Goal: Register for event/course

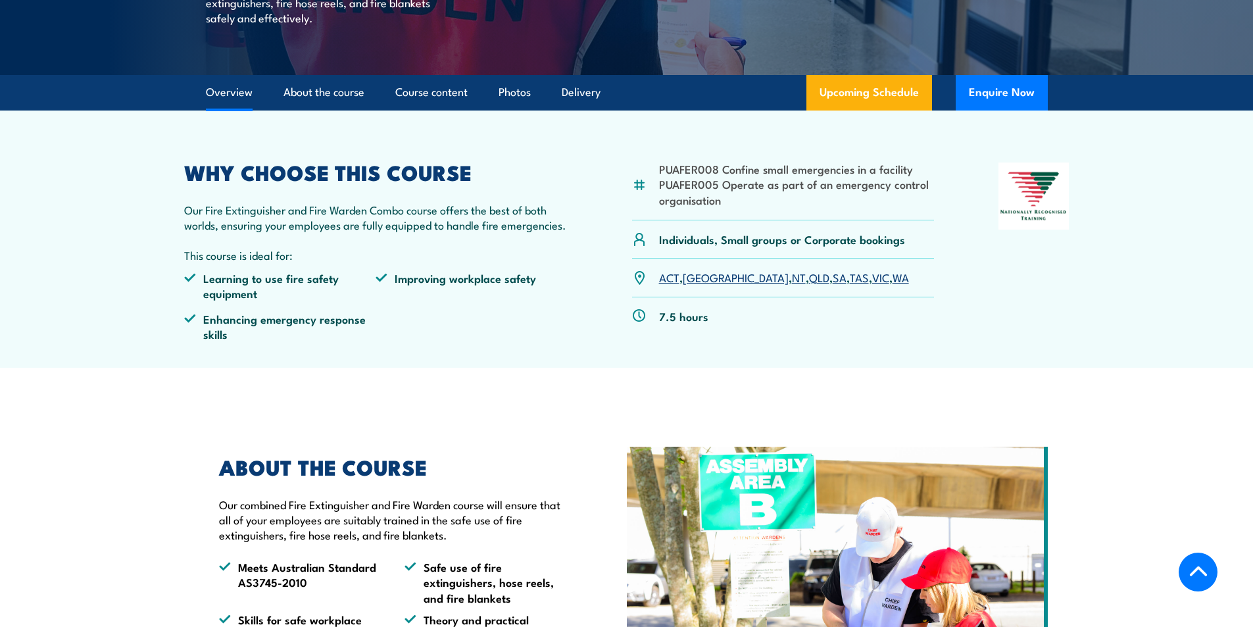
scroll to position [329, 0]
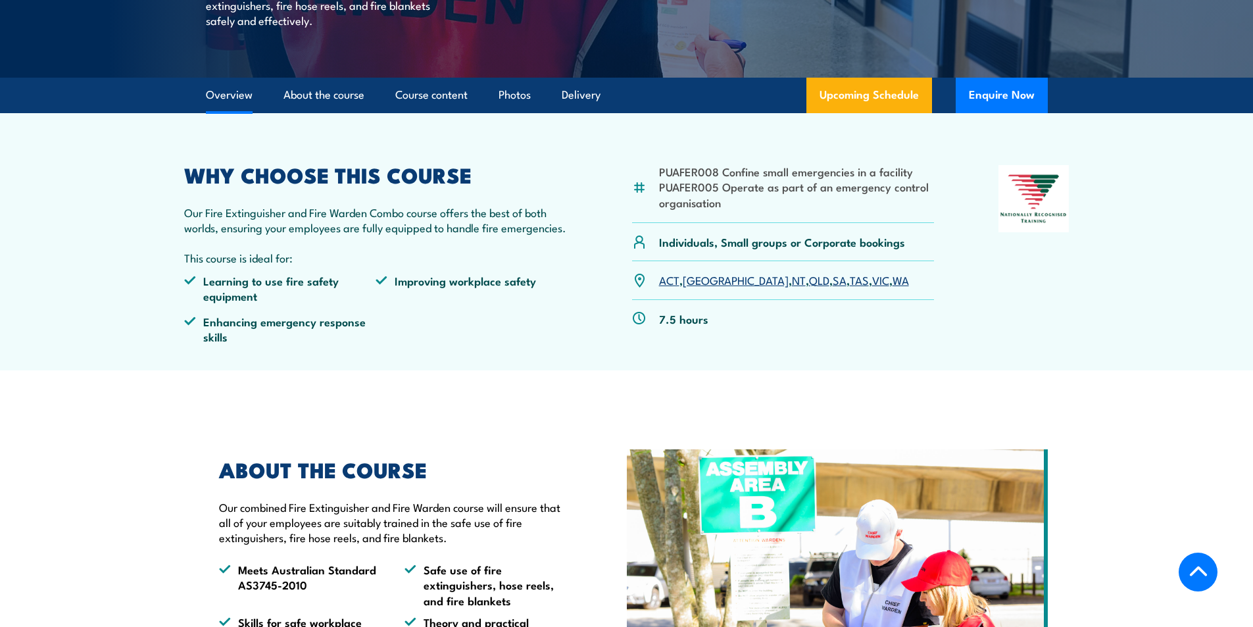
click at [833, 280] on link "SA" at bounding box center [840, 280] width 14 height 16
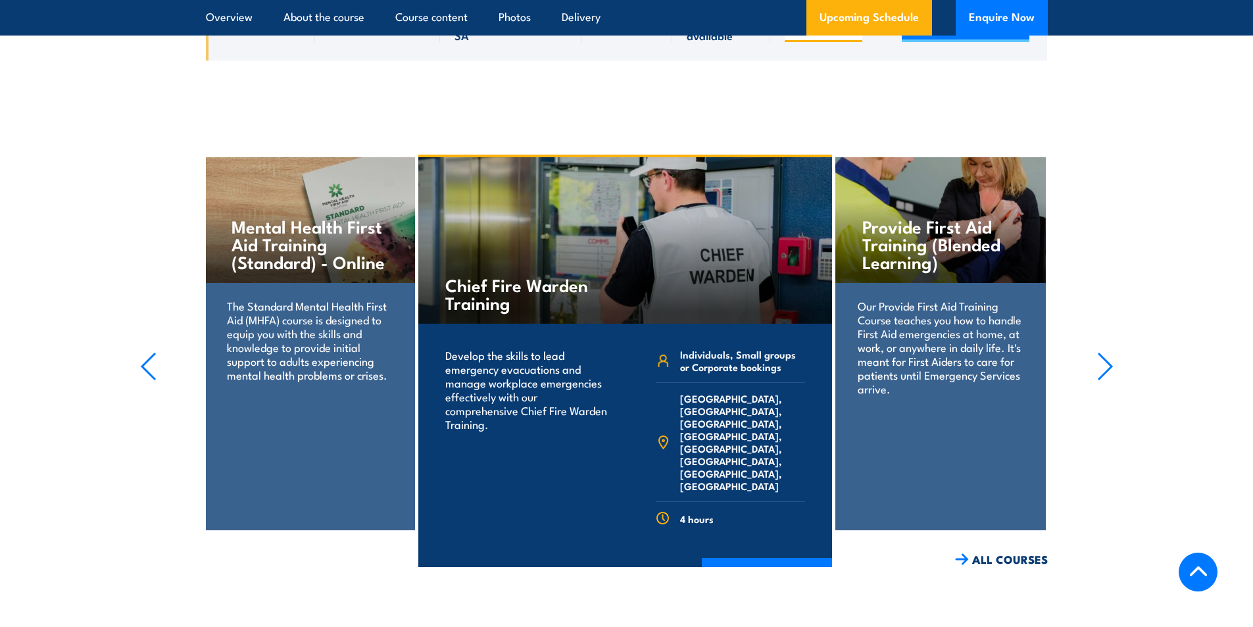
scroll to position [2883, 0]
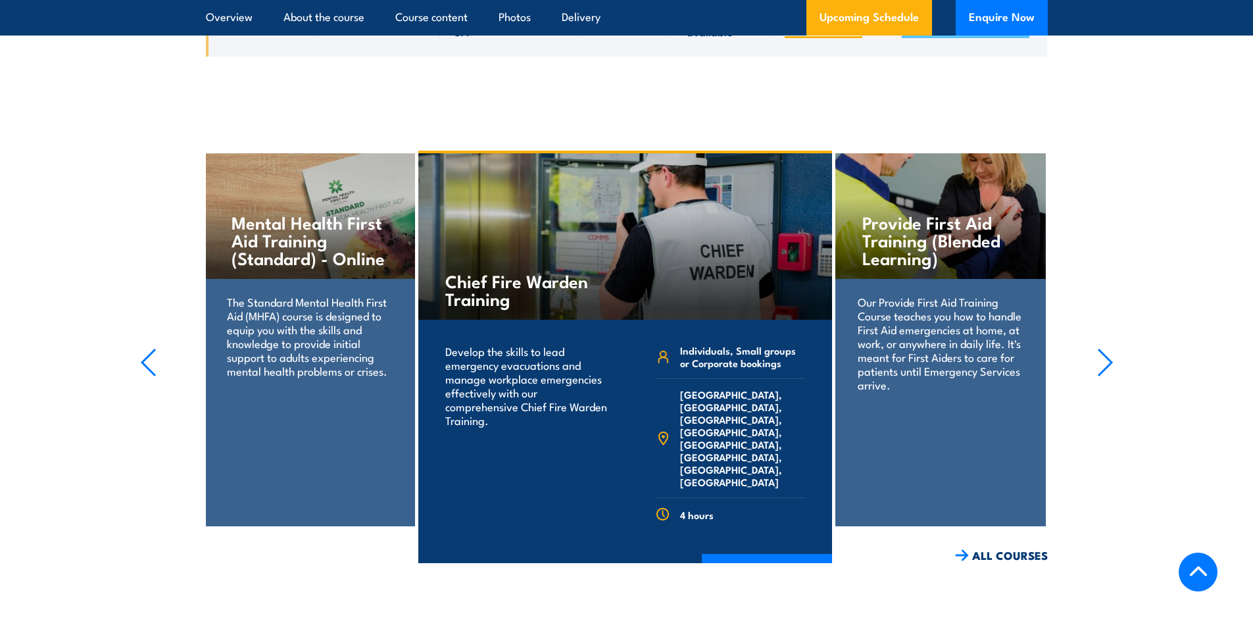
click at [1108, 348] on icon "button" at bounding box center [1105, 362] width 16 height 29
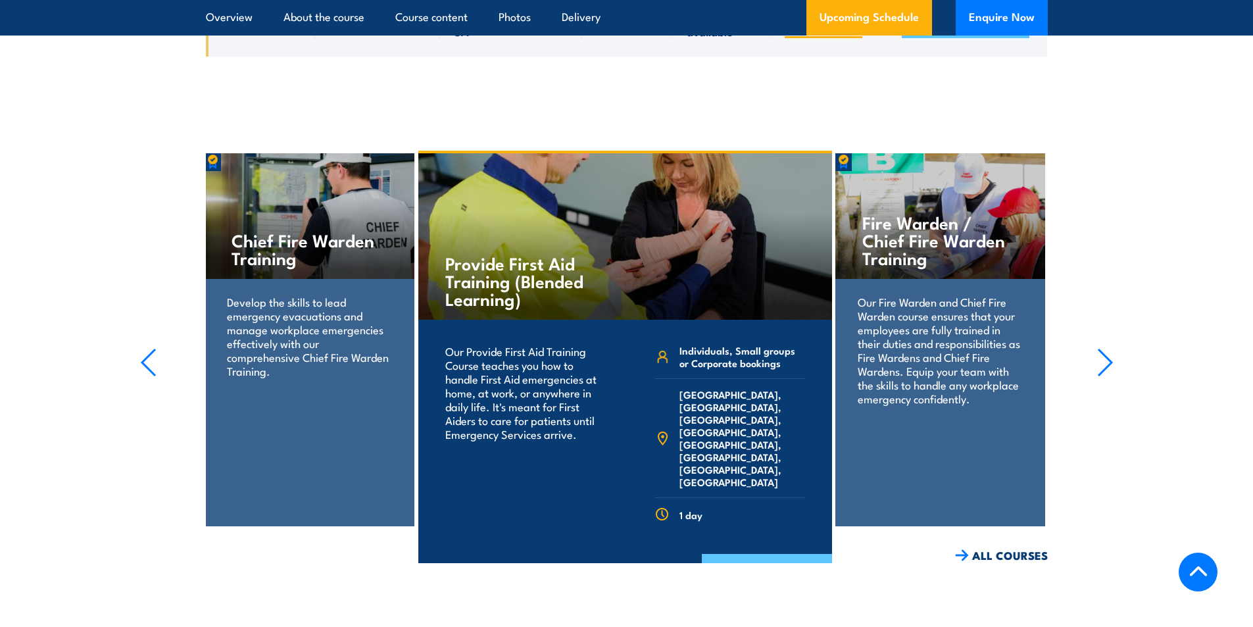
click at [769, 554] on link "COURSE DETAILS" at bounding box center [767, 571] width 130 height 34
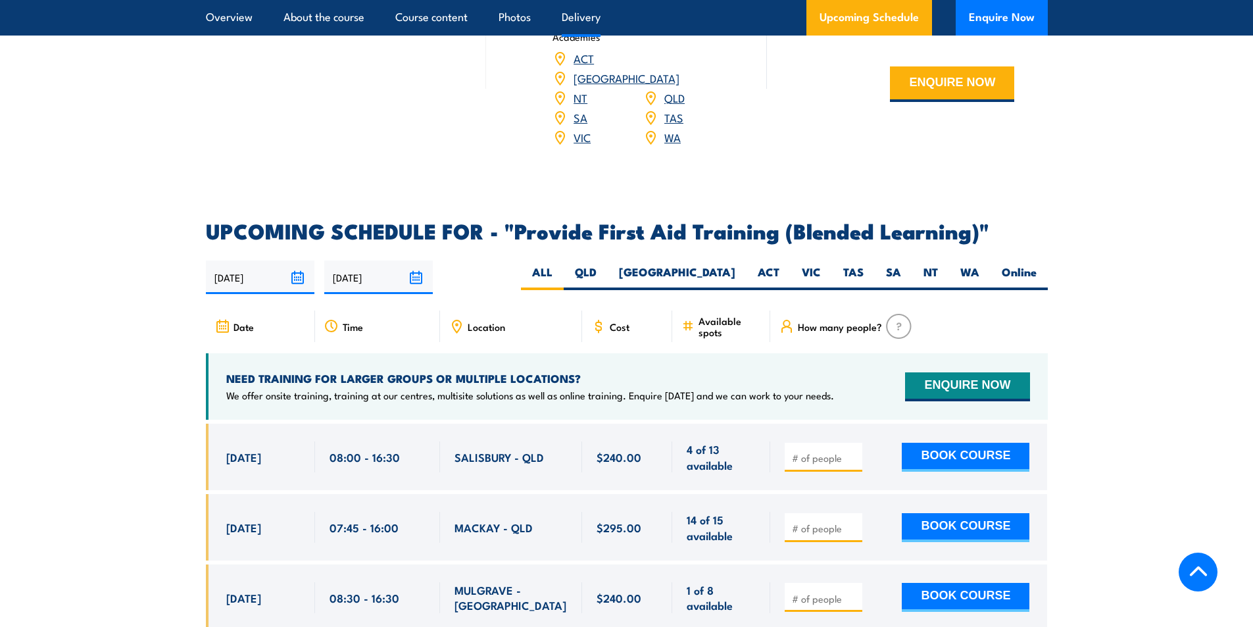
scroll to position [2433, 0]
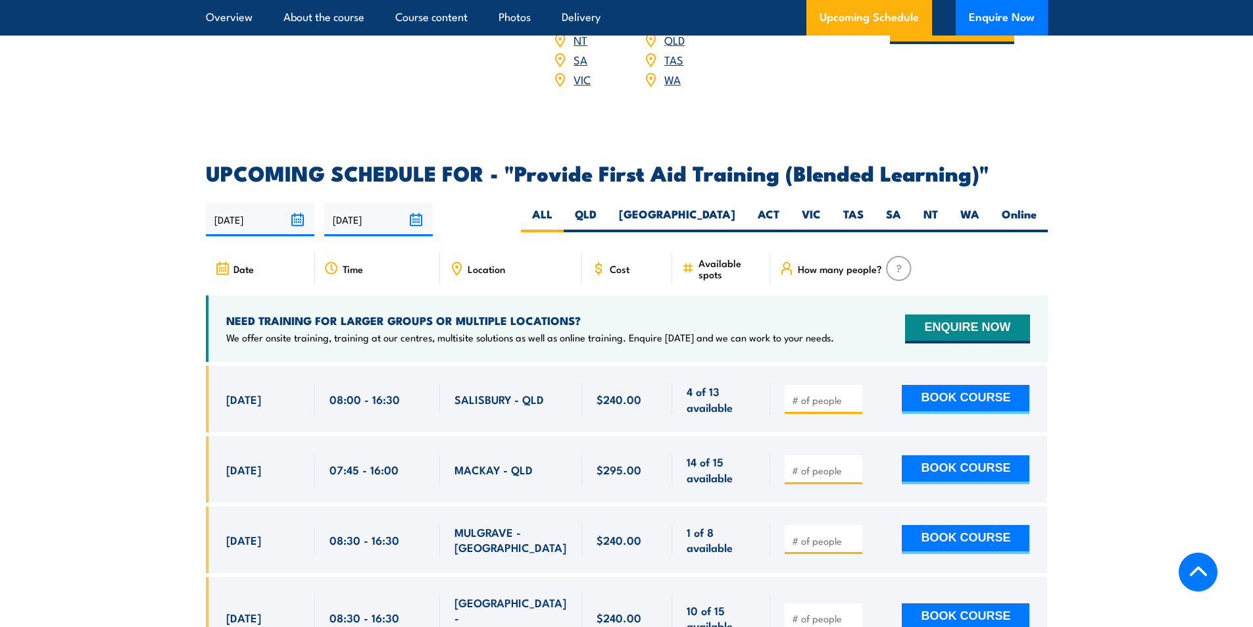
click at [806, 406] on input "number" at bounding box center [825, 399] width 66 height 13
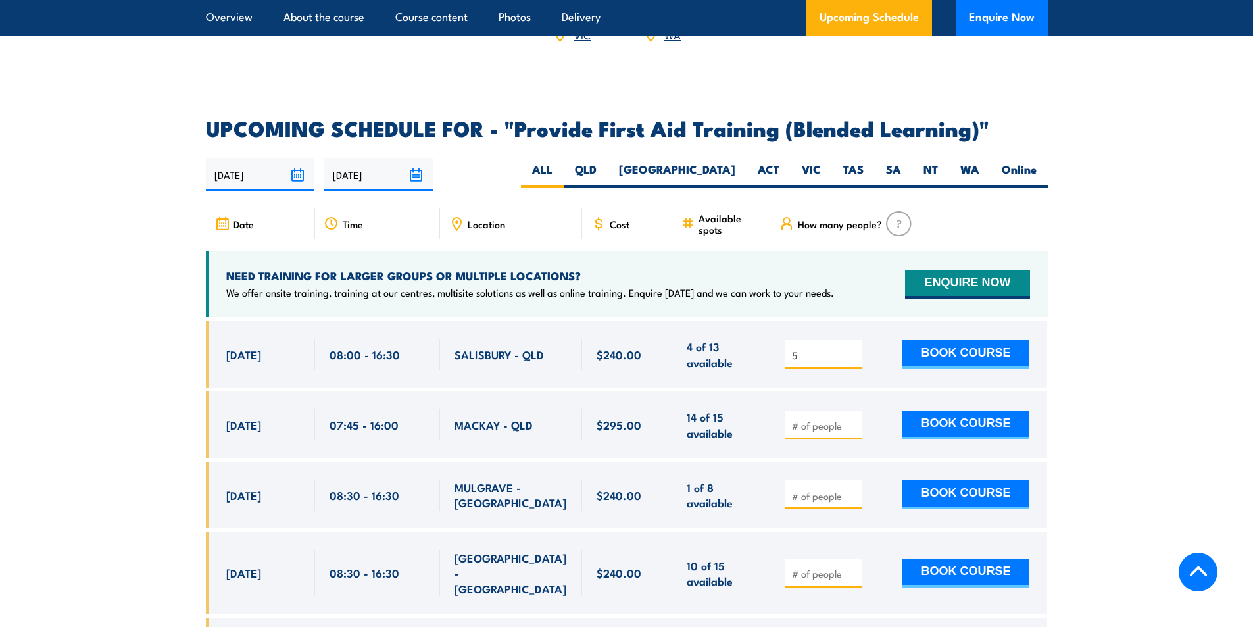
scroll to position [2565, 0]
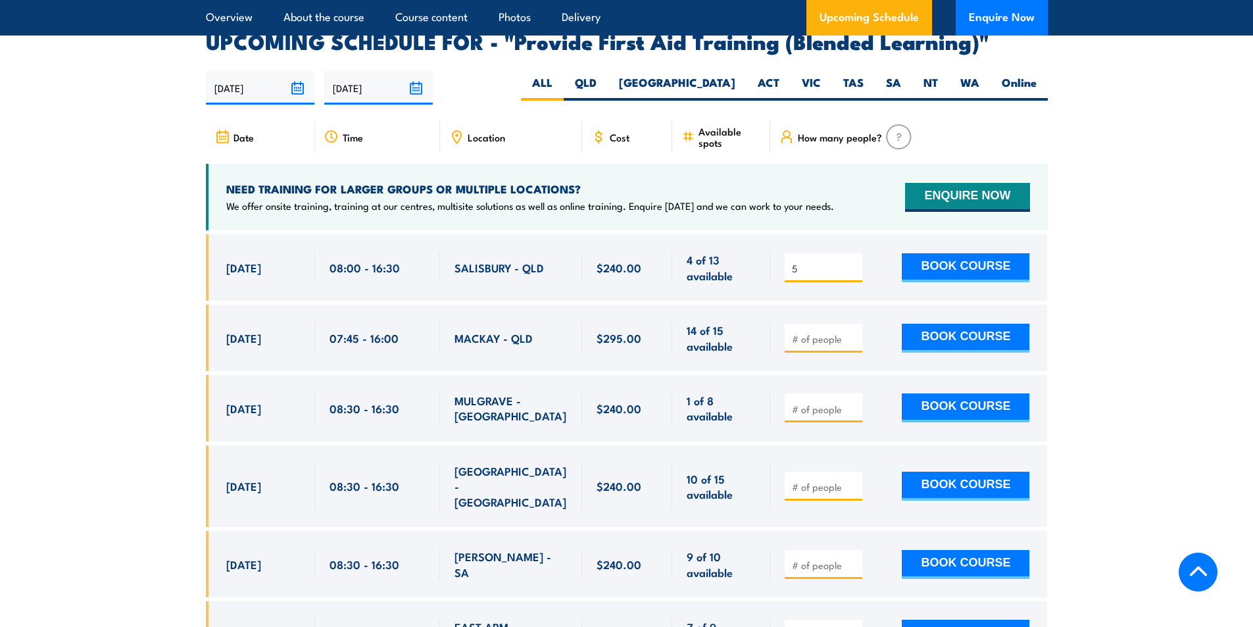
drag, startPoint x: 802, startPoint y: 276, endPoint x: 745, endPoint y: 278, distance: 57.3
click at [745, 278] on div "23 Sep, 2025, 08:00 - 08:00" at bounding box center [627, 267] width 842 height 66
type input "10"
click at [745, 278] on span "4 of 13 available" at bounding box center [721, 267] width 69 height 31
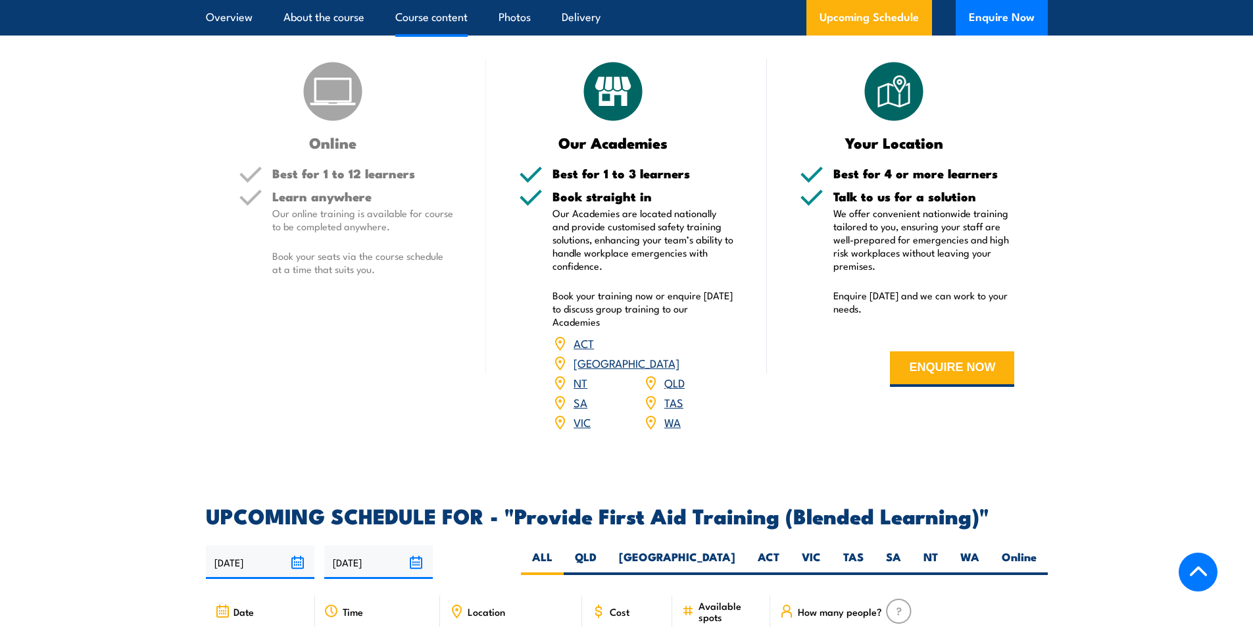
scroll to position [1776, 0]
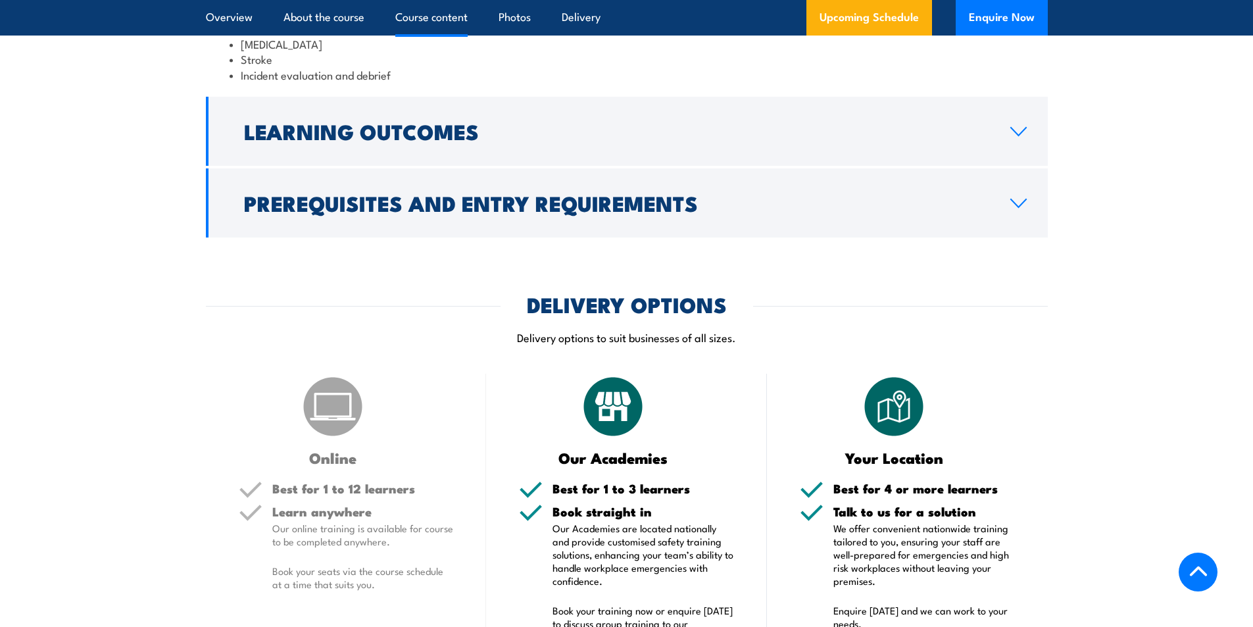
click at [93, 341] on section "DELIVERY OPTIONS Delivery options to suit businesses of all sizes. Online Best …" at bounding box center [626, 529] width 1253 height 469
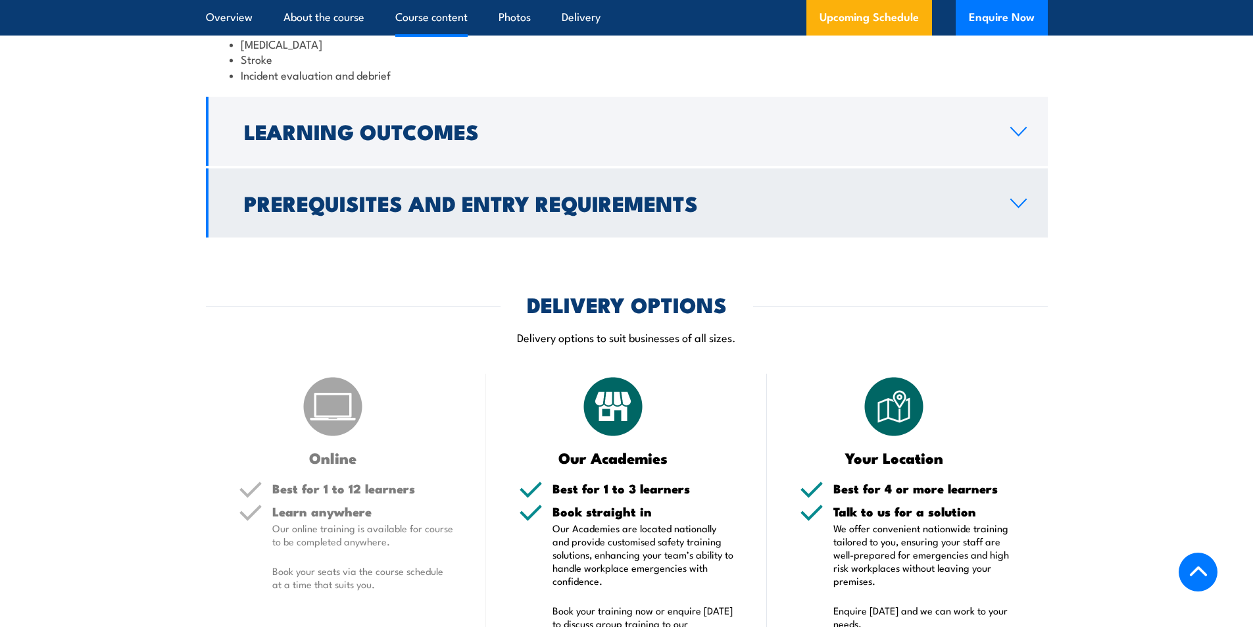
click at [1010, 225] on link "Prerequisites and Entry Requirements" at bounding box center [627, 202] width 842 height 69
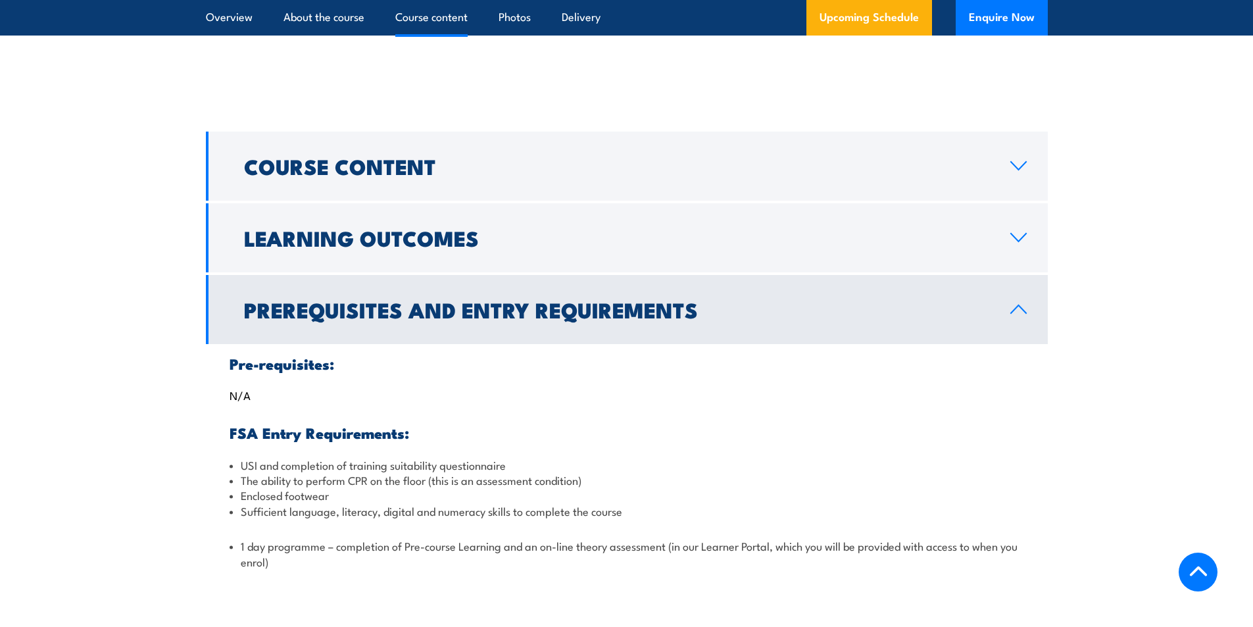
scroll to position [1399, 0]
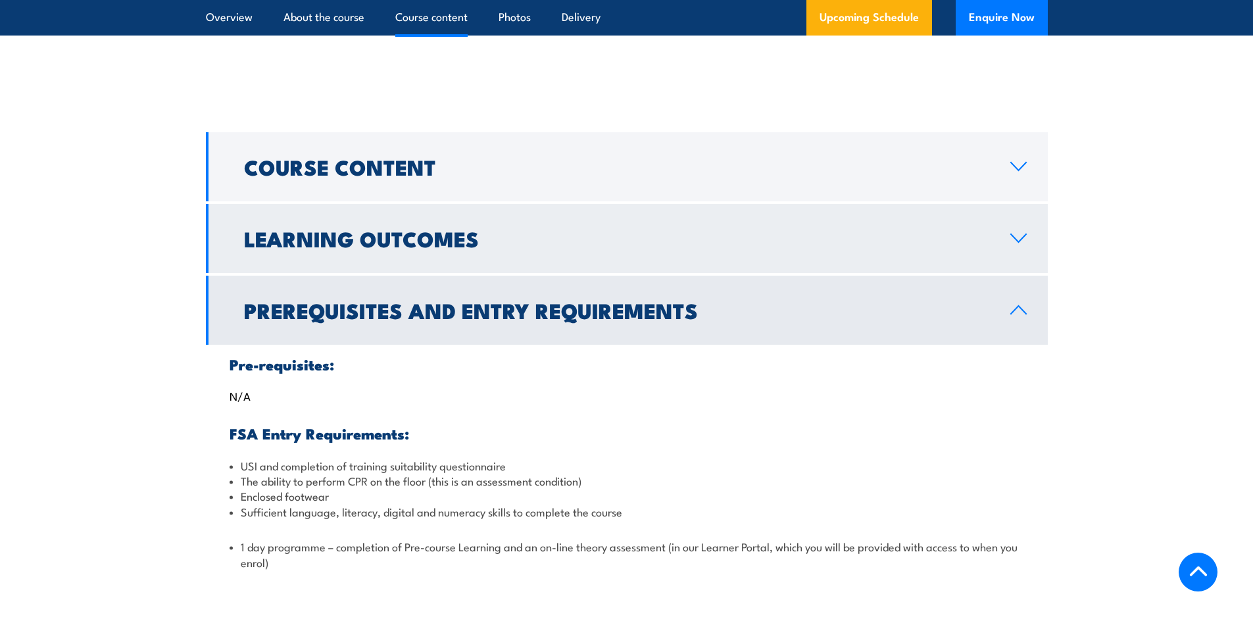
click at [1012, 242] on icon at bounding box center [1018, 238] width 15 height 8
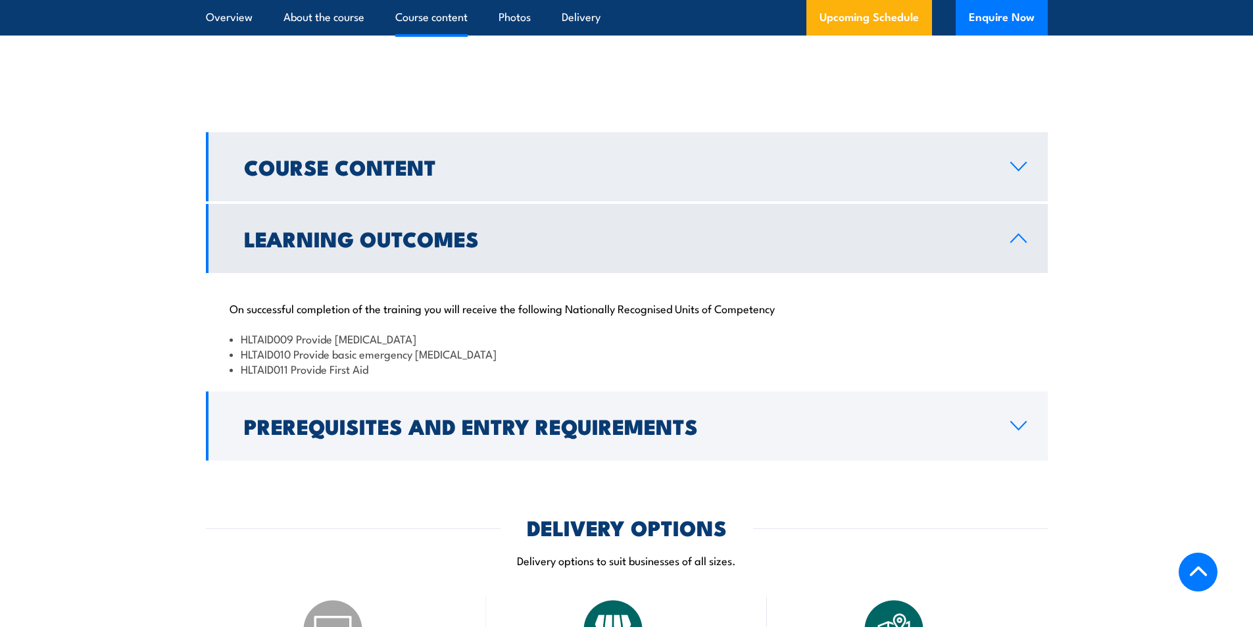
click at [1015, 172] on icon at bounding box center [1019, 166] width 18 height 11
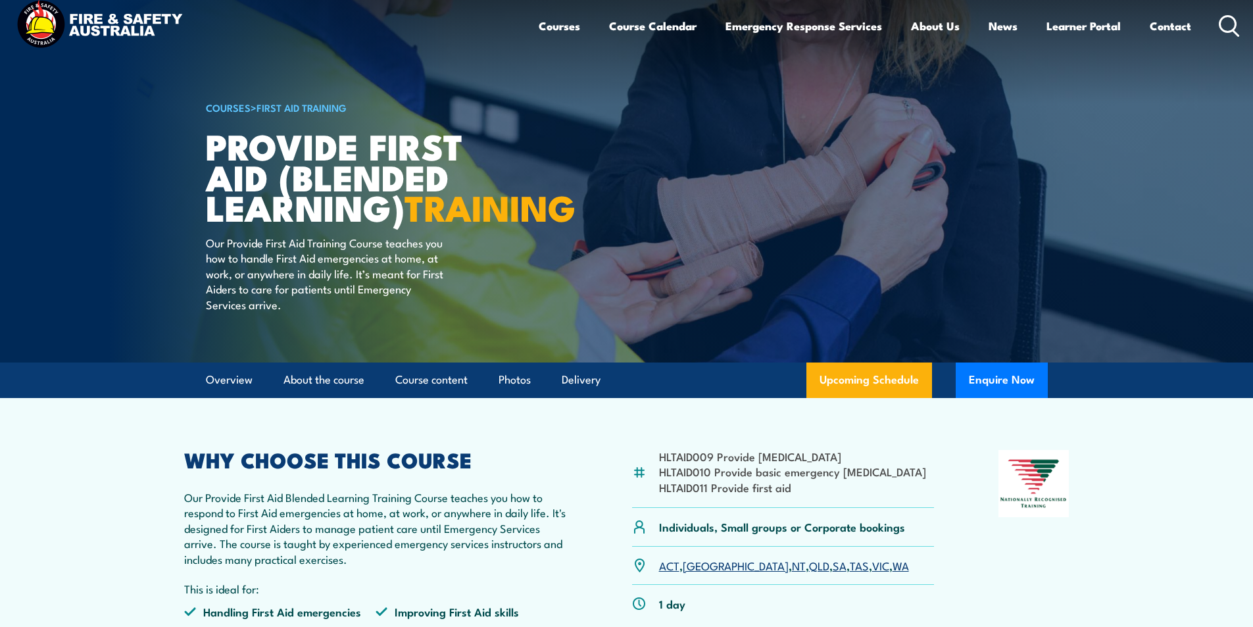
scroll to position [0, 0]
